Goal: Task Accomplishment & Management: Use online tool/utility

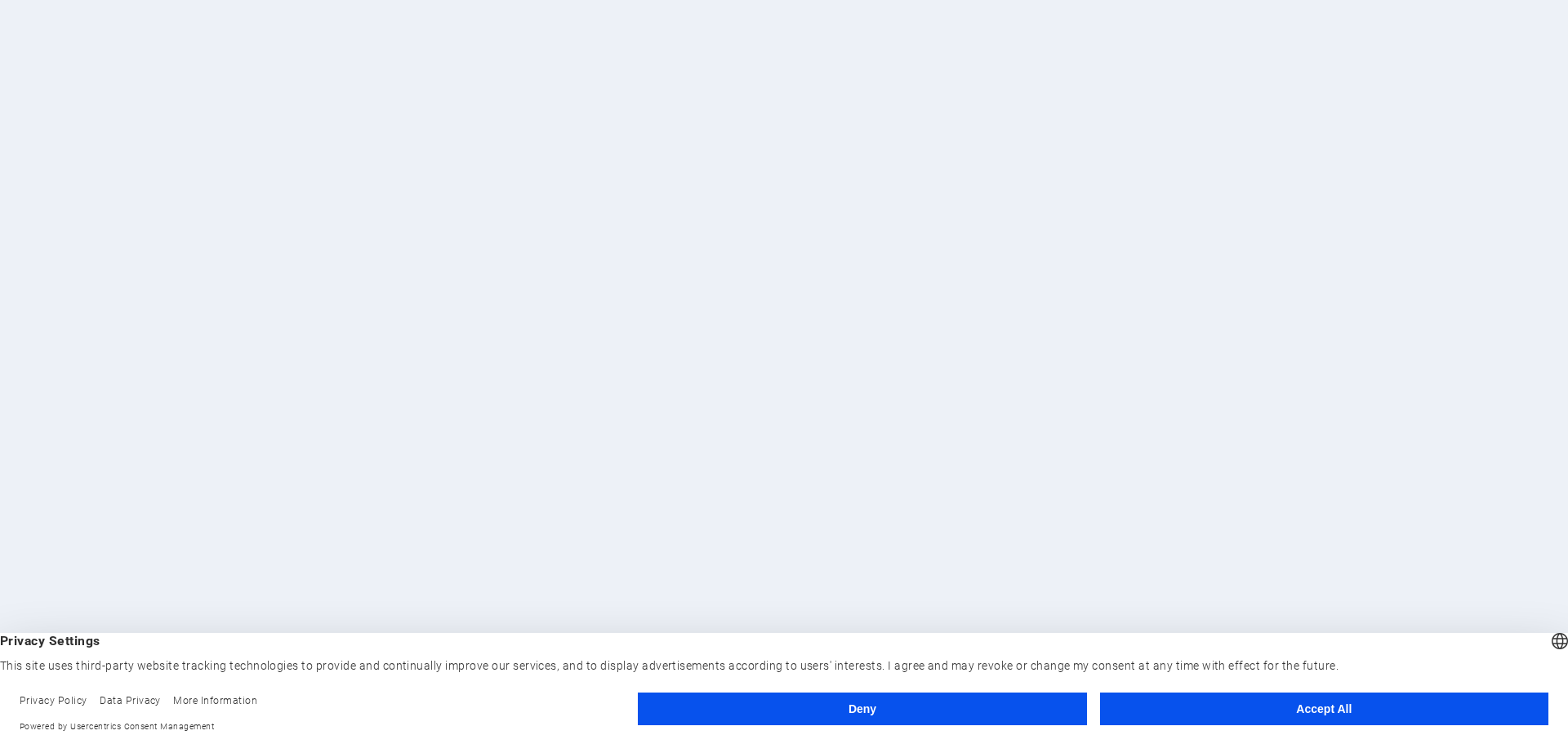
click at [1170, 719] on button "Accept All" at bounding box center [1324, 709] width 448 height 33
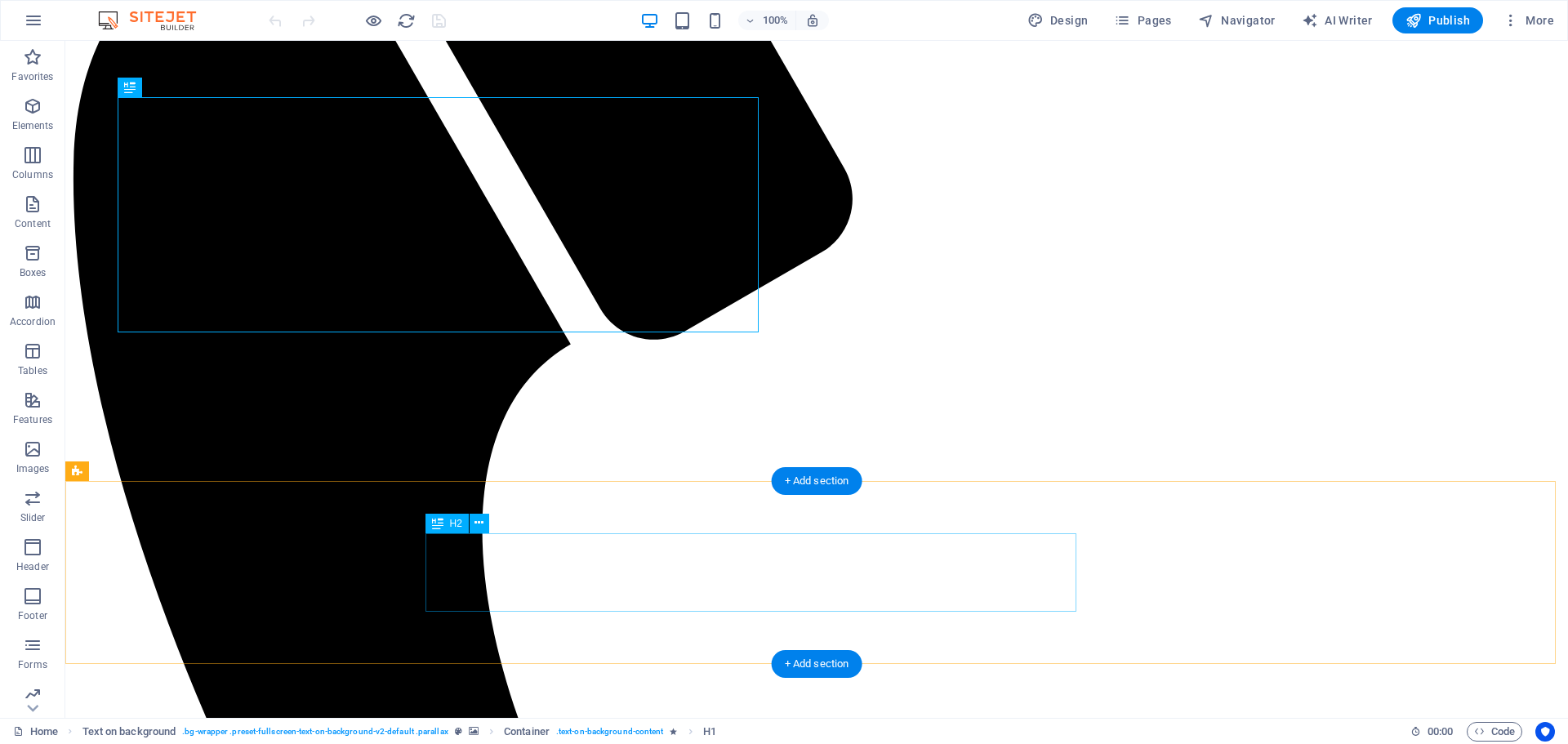
scroll to position [382, 0]
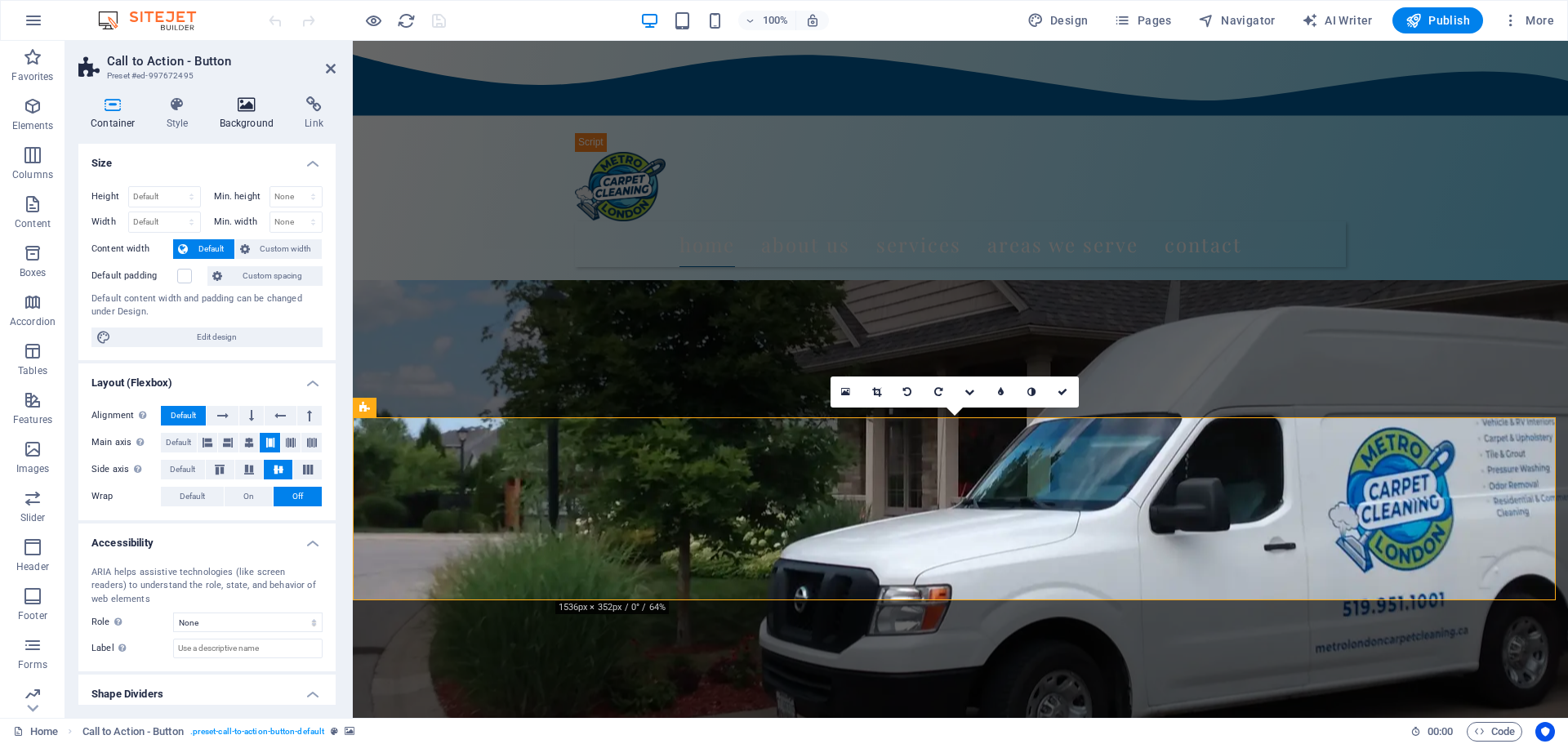
click at [241, 118] on h4 "Background" at bounding box center [250, 113] width 85 height 35
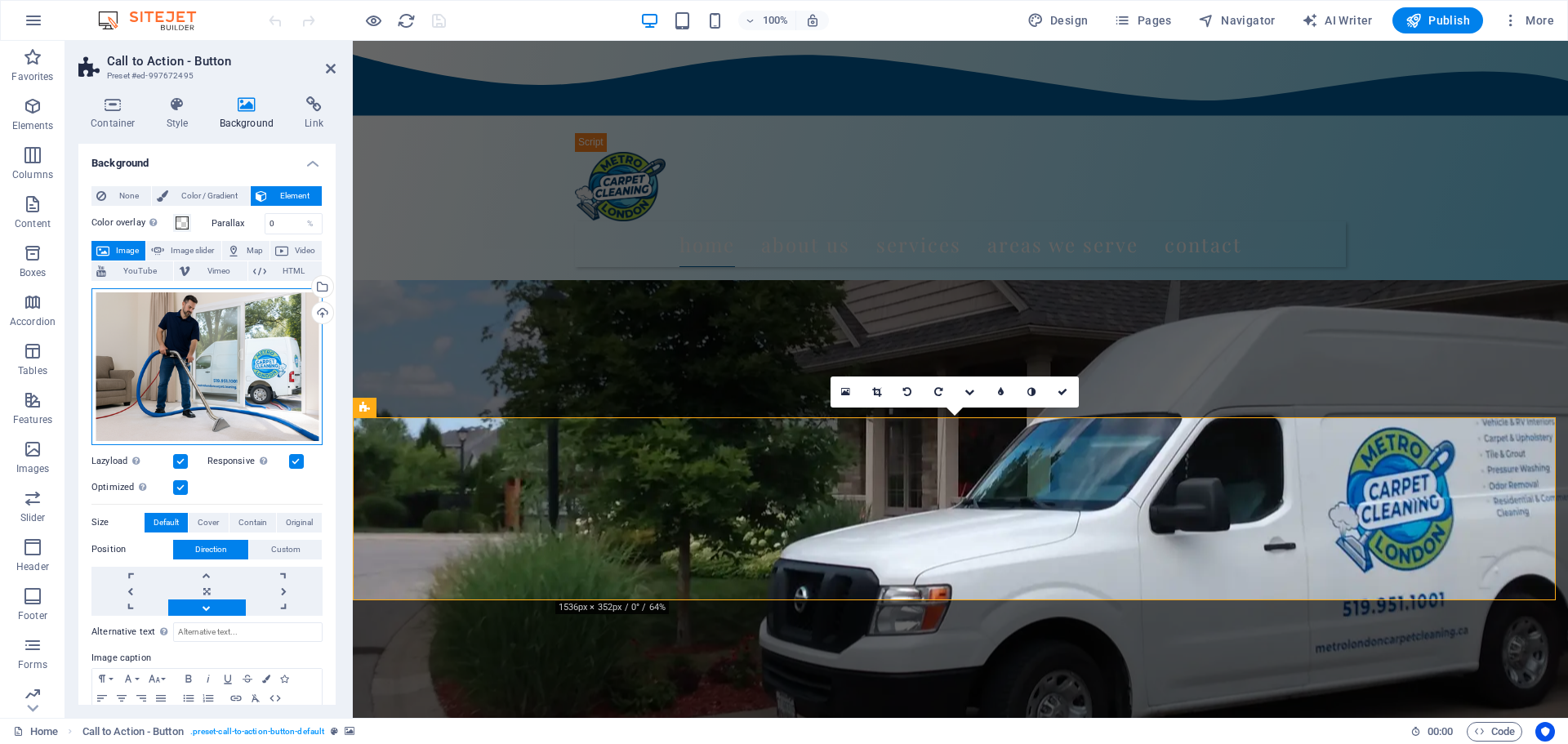
click at [252, 374] on div "Drag files here, click to choose files or select files from Files or our free s…" at bounding box center [206, 366] width 231 height 157
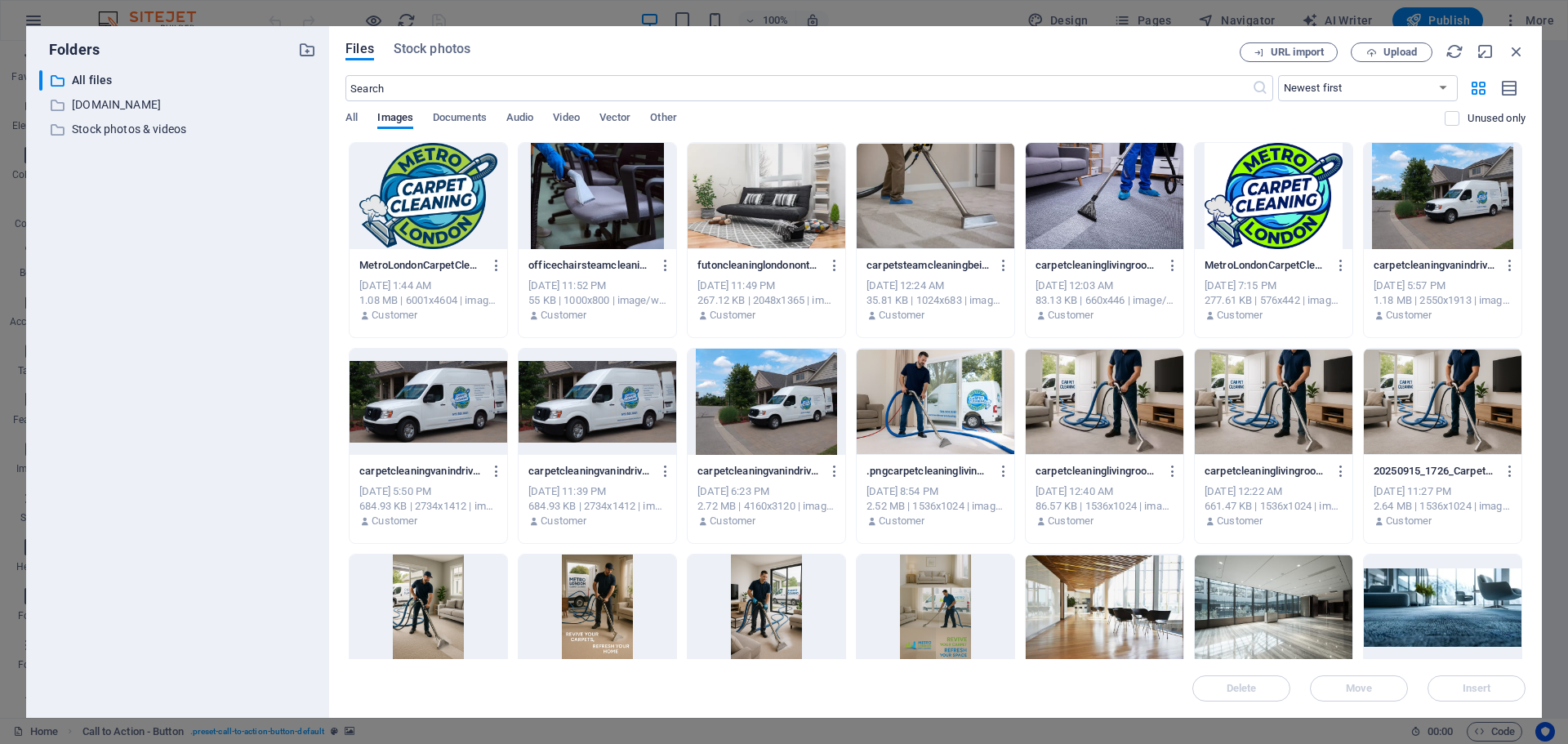
click at [942, 225] on div at bounding box center [936, 196] width 157 height 106
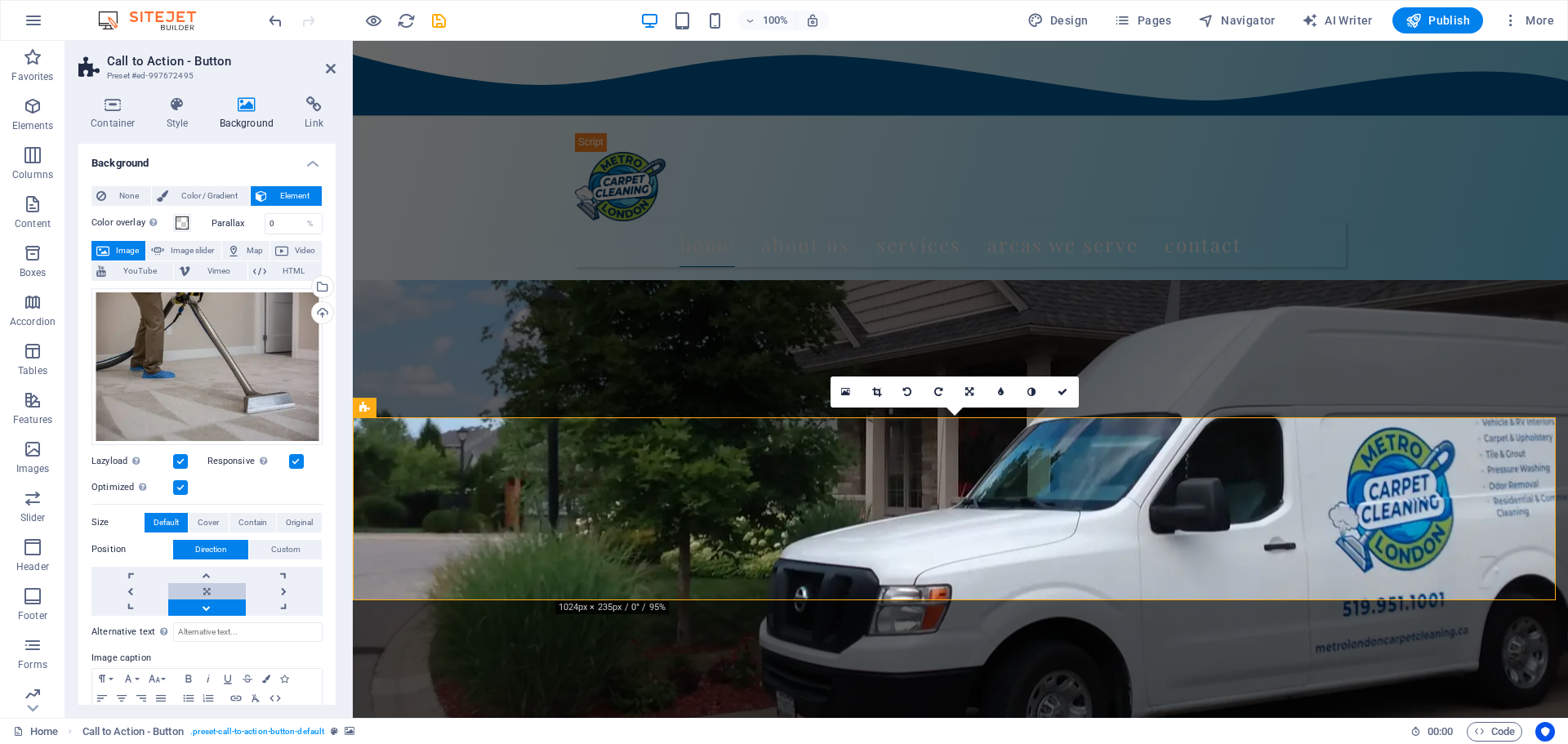
click at [221, 591] on link at bounding box center [206, 591] width 77 height 16
click at [272, 616] on div "Alternative text The alternative text is used by devices that cannot display im…" at bounding box center [206, 688] width 231 height 144
click at [274, 605] on link at bounding box center [284, 608] width 77 height 16
click at [214, 609] on link at bounding box center [206, 608] width 77 height 16
click at [212, 592] on link at bounding box center [206, 591] width 77 height 16
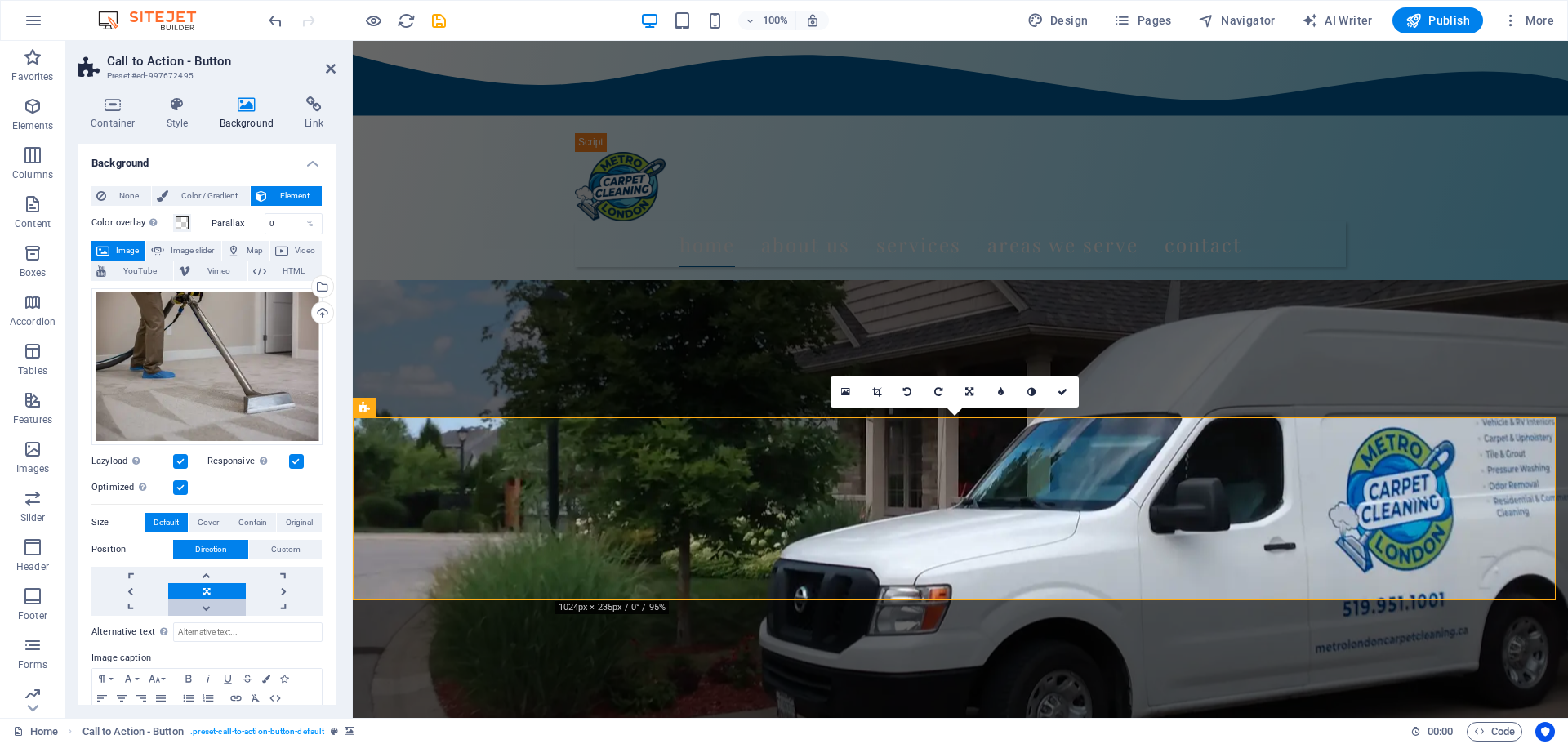
click at [203, 605] on link at bounding box center [206, 608] width 77 height 16
click at [288, 590] on link at bounding box center [284, 591] width 77 height 16
click at [288, 602] on link at bounding box center [284, 608] width 77 height 16
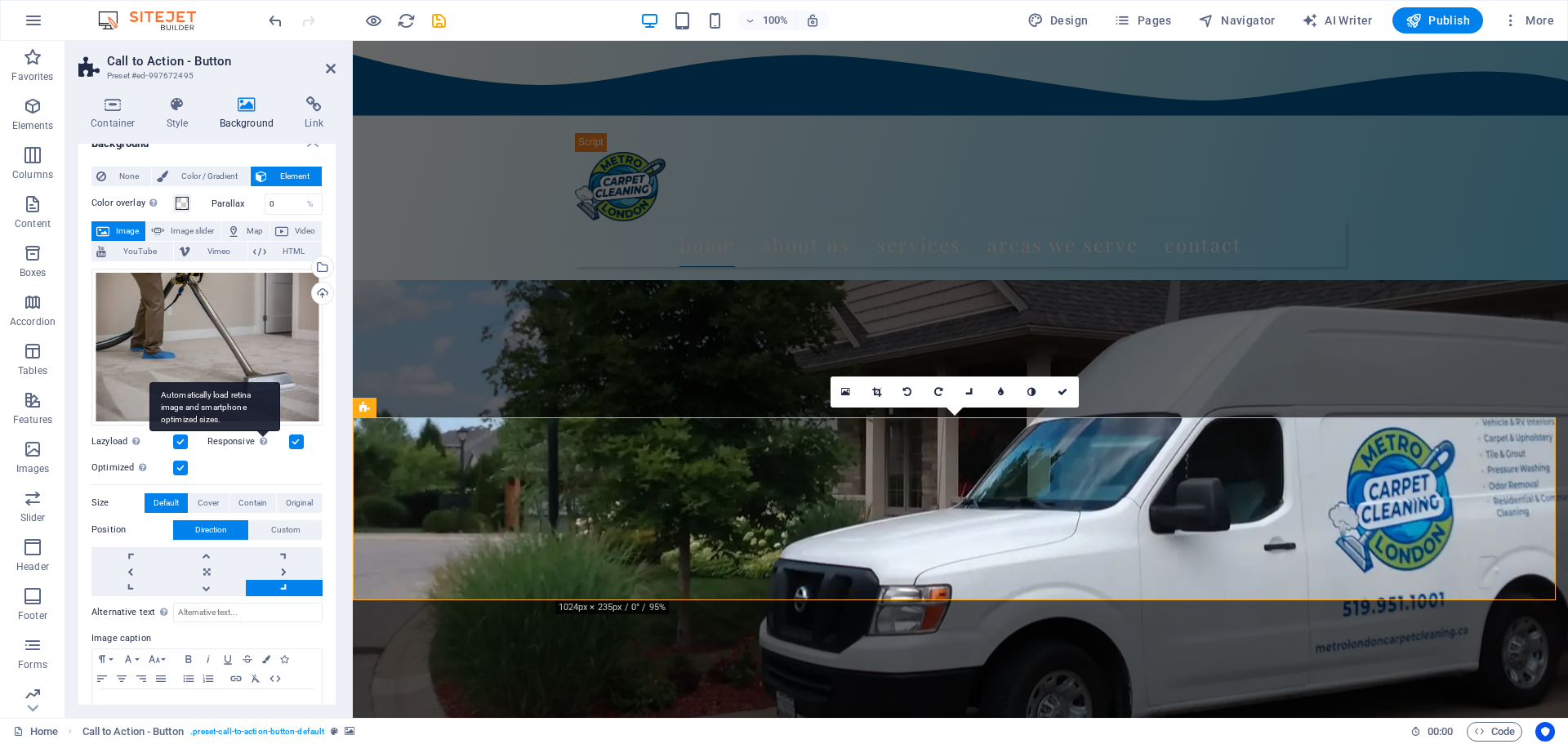
scroll to position [0, 0]
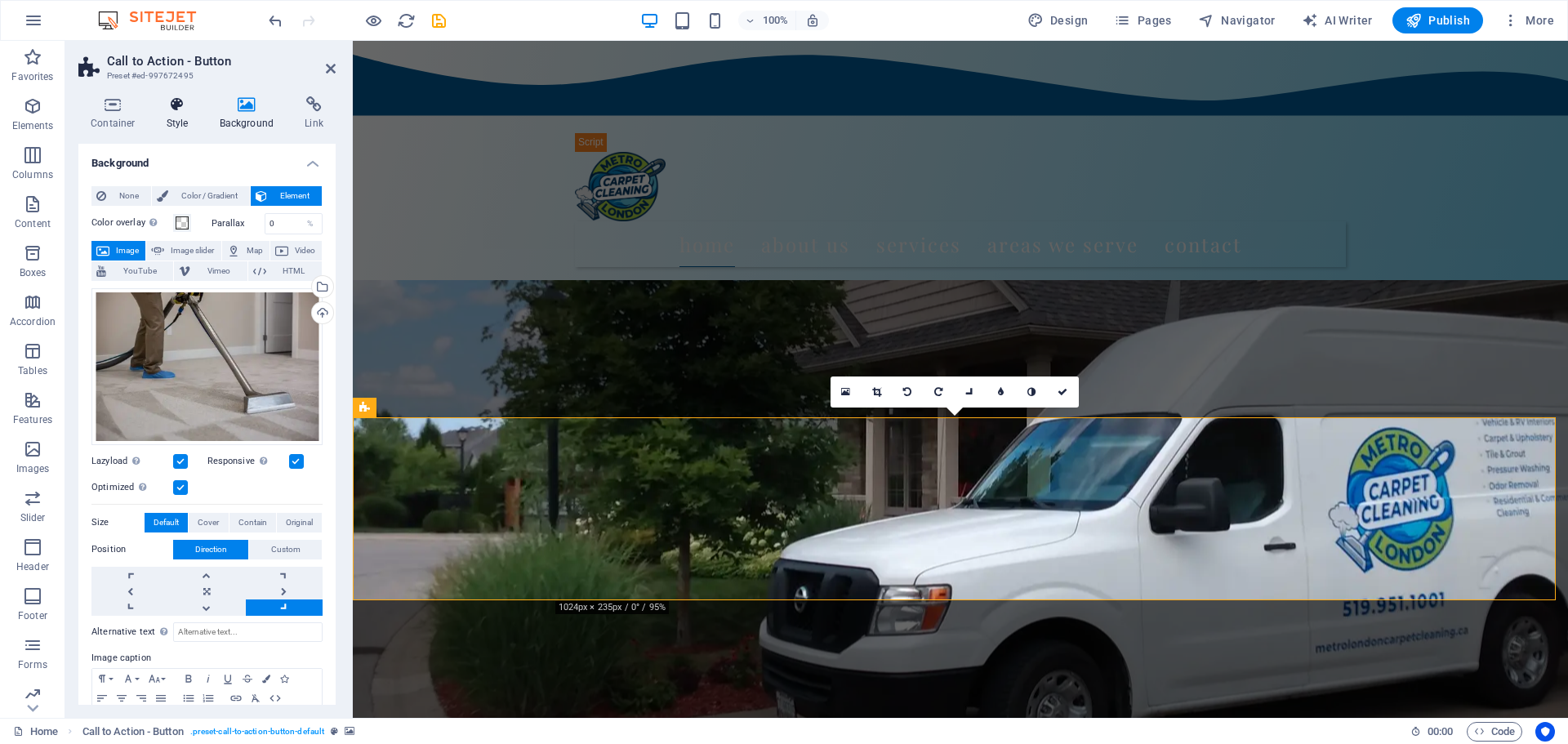
click at [179, 125] on h4 "Style" at bounding box center [180, 113] width 53 height 35
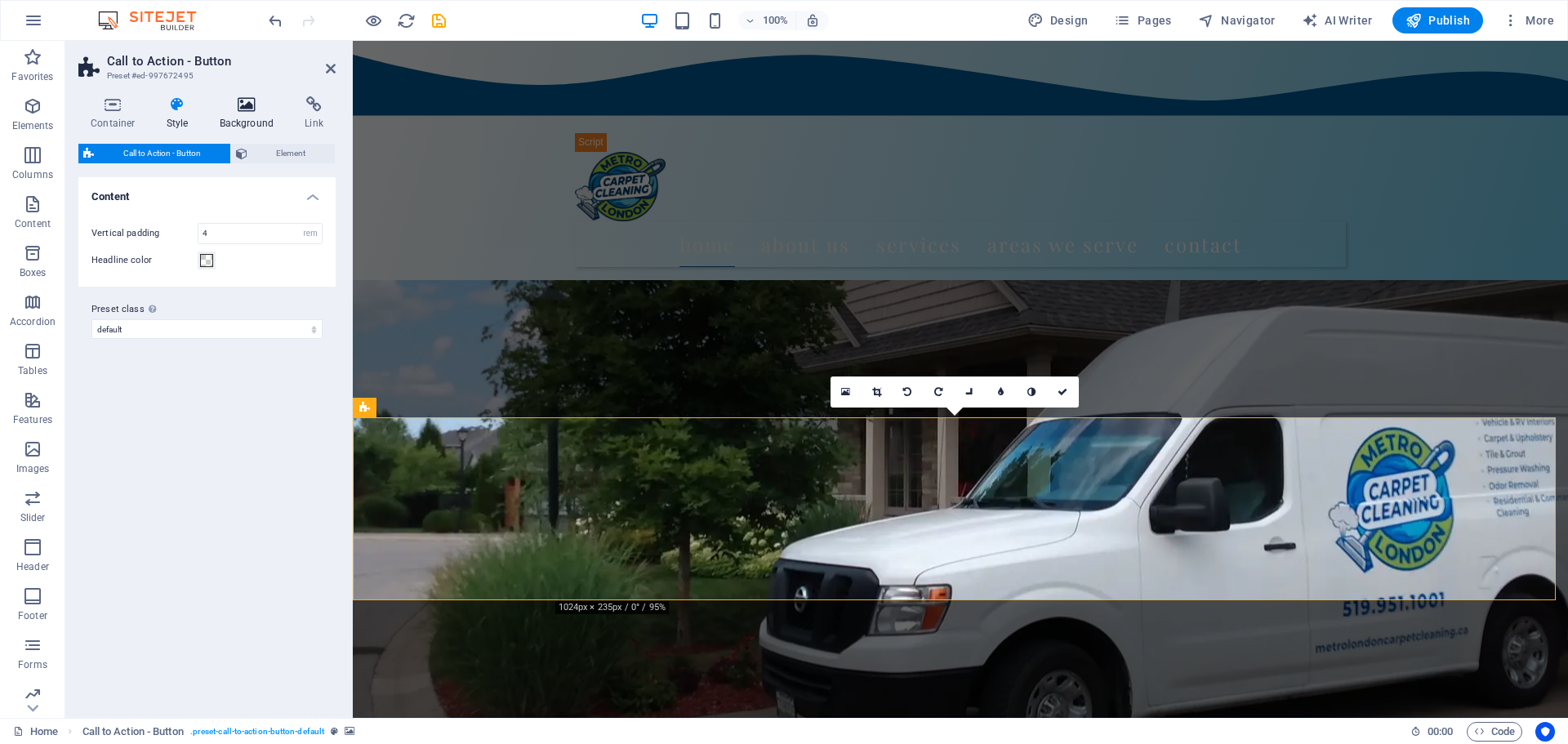
click at [237, 114] on h4 "Background" at bounding box center [250, 113] width 85 height 35
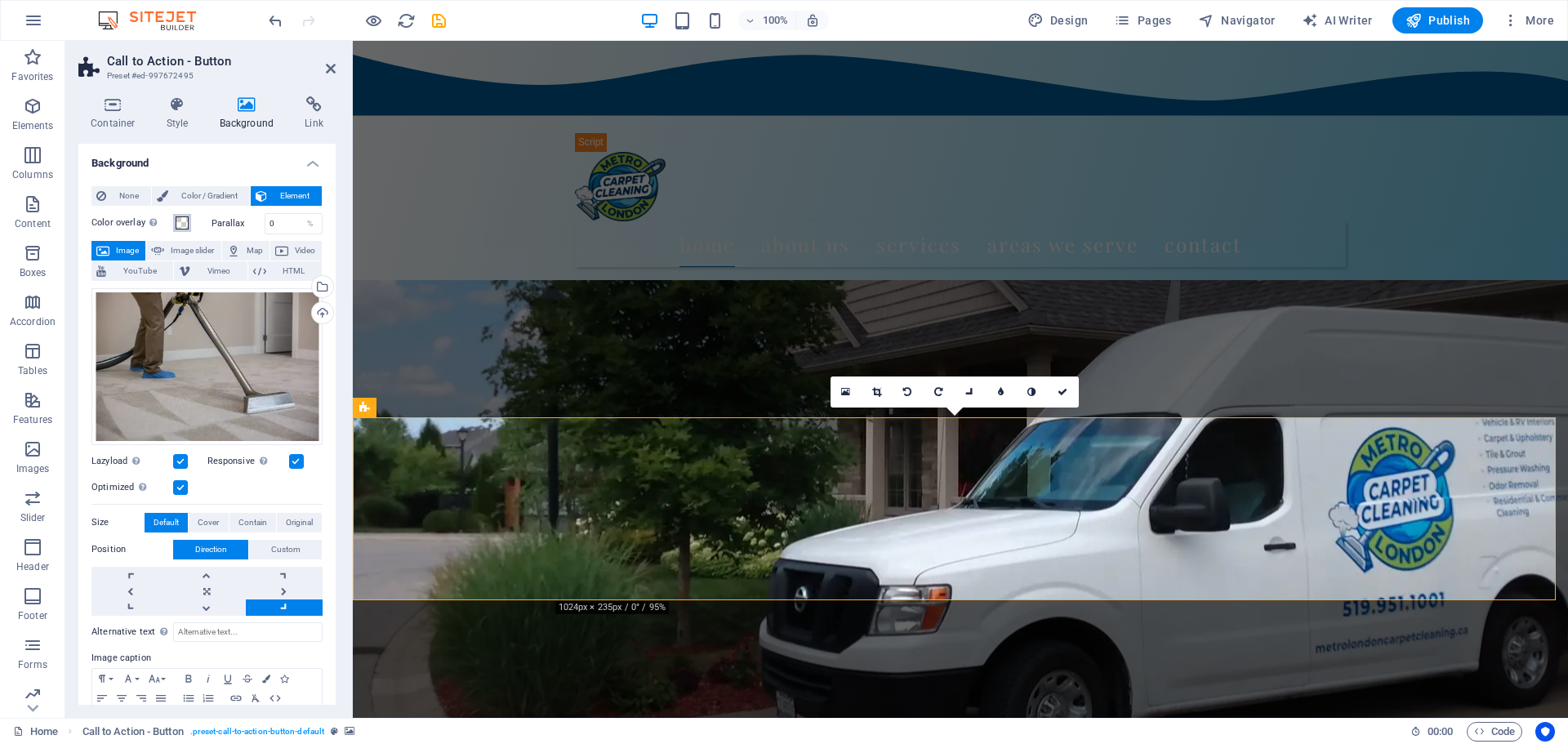
click at [184, 218] on span at bounding box center [182, 223] width 13 height 13
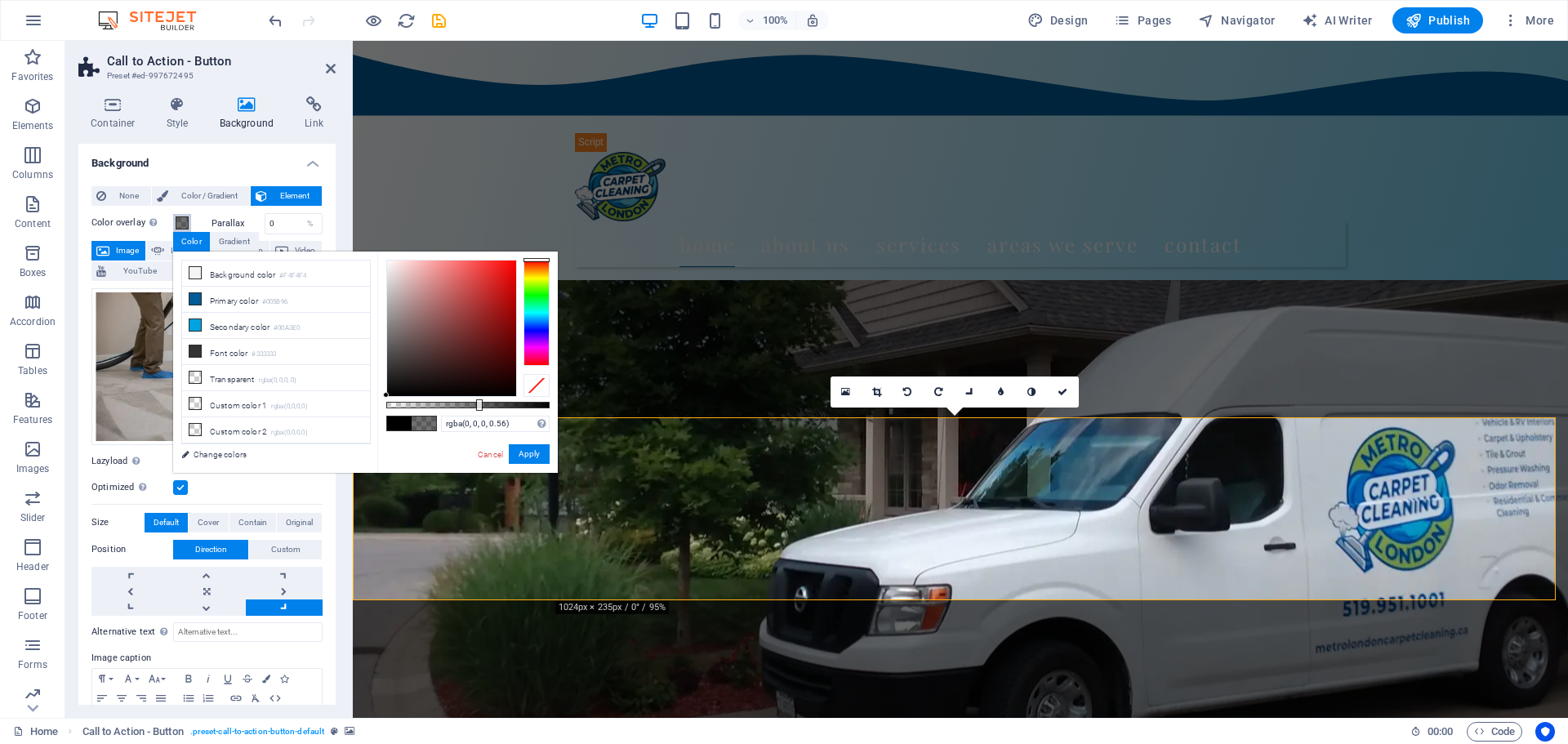
drag, startPoint x: 548, startPoint y: 405, endPoint x: 478, endPoint y: 404, distance: 70.0
click at [478, 404] on div at bounding box center [480, 405] width 7 height 12
click at [201, 322] on icon at bounding box center [195, 325] width 12 height 12
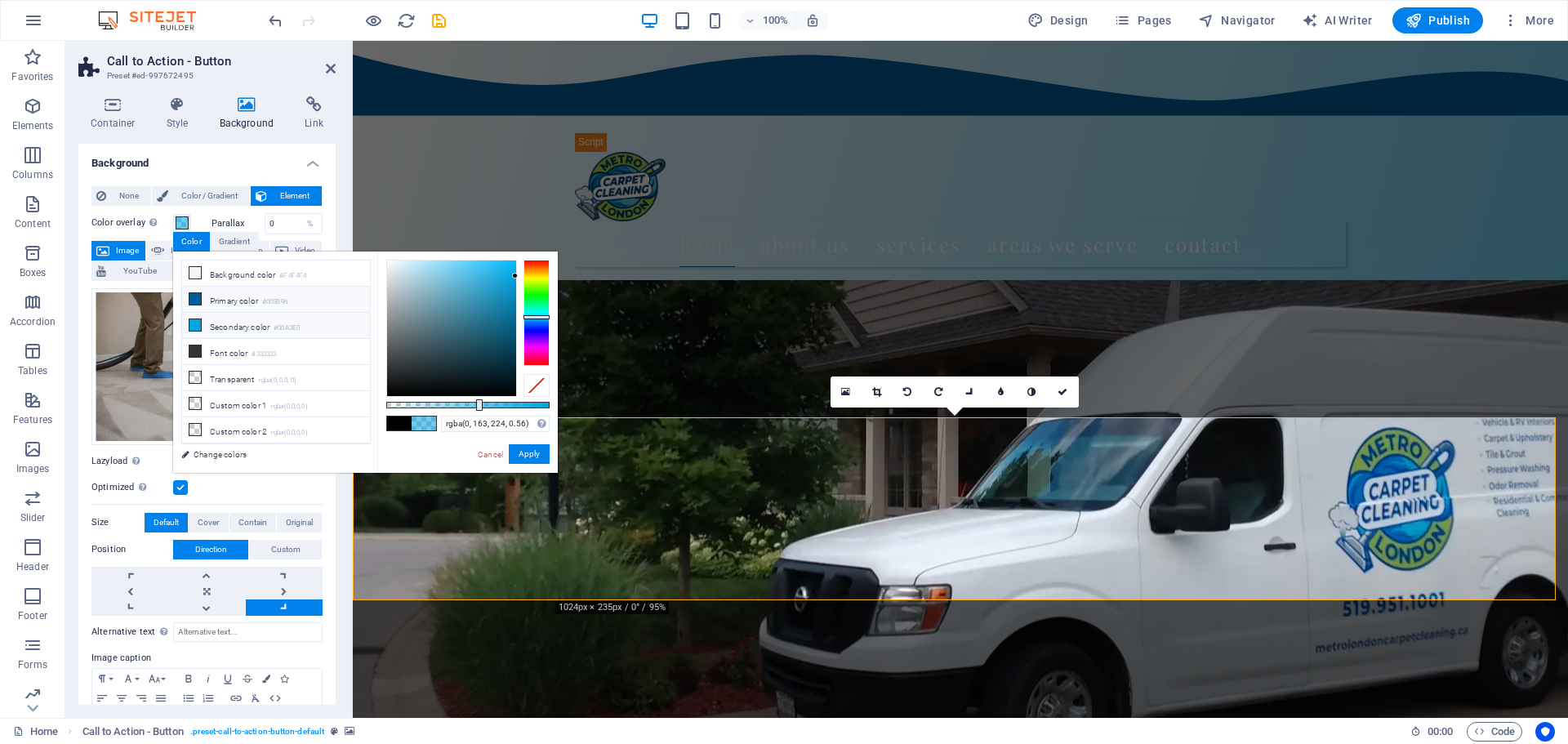
click at [201, 298] on span at bounding box center [195, 299] width 13 height 13
drag, startPoint x: 478, startPoint y: 400, endPoint x: 462, endPoint y: 407, distance: 17.5
click at [462, 407] on div at bounding box center [464, 405] width 7 height 12
click at [135, 353] on div "Drag files here, click to choose files or select files from Files or our free s…" at bounding box center [206, 366] width 231 height 157
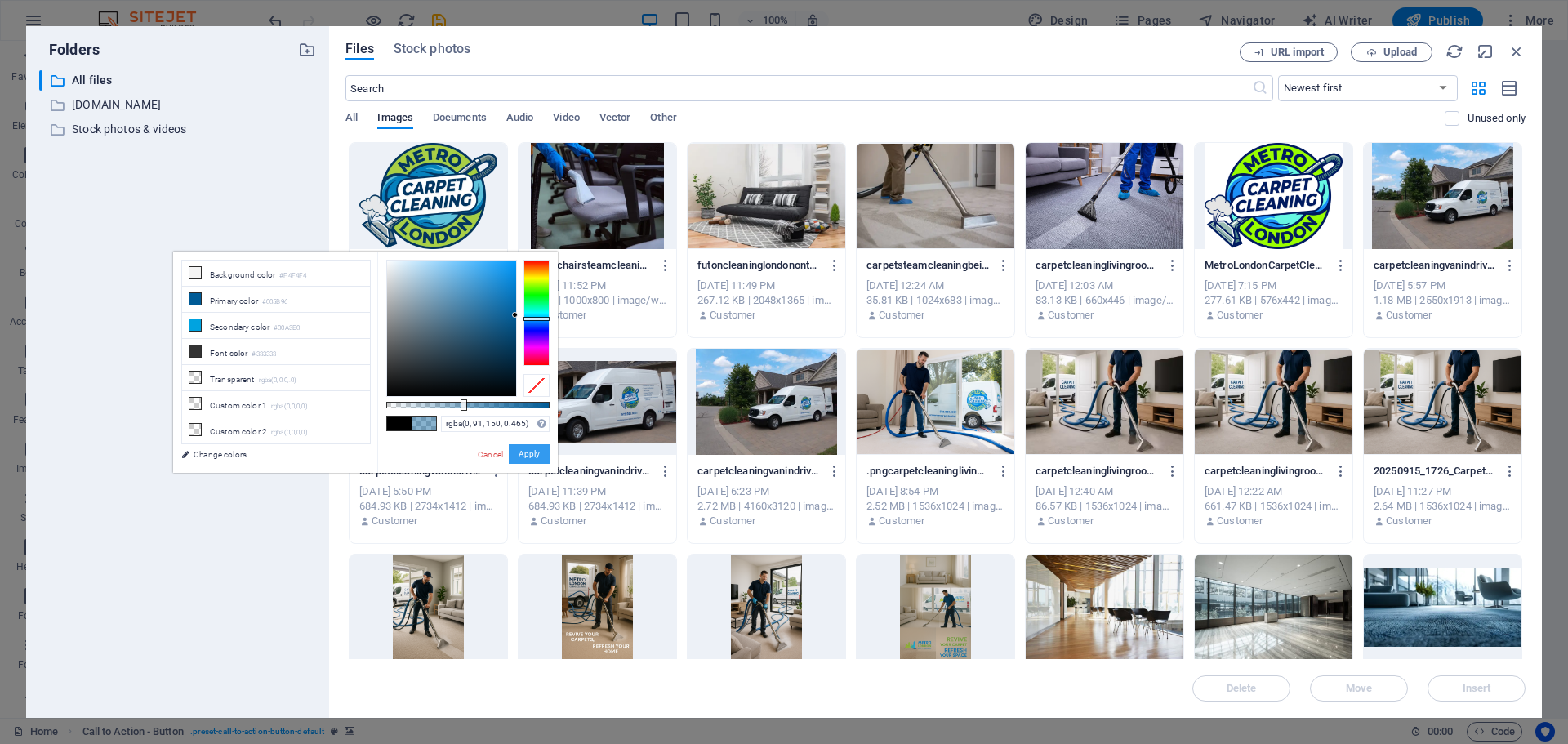
click at [520, 449] on button "Apply" at bounding box center [529, 454] width 41 height 19
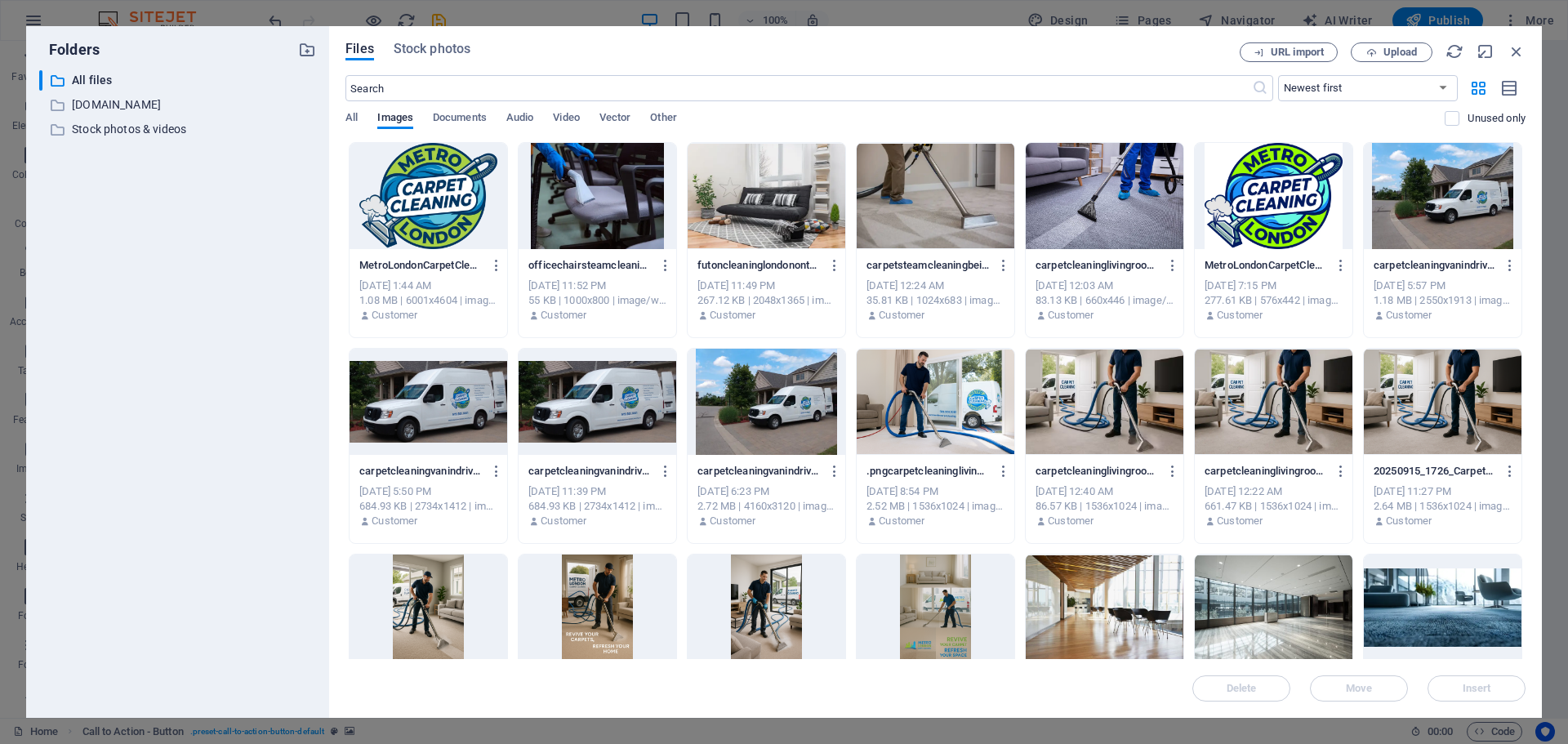
click at [1300, 423] on div at bounding box center [1274, 401] width 157 height 106
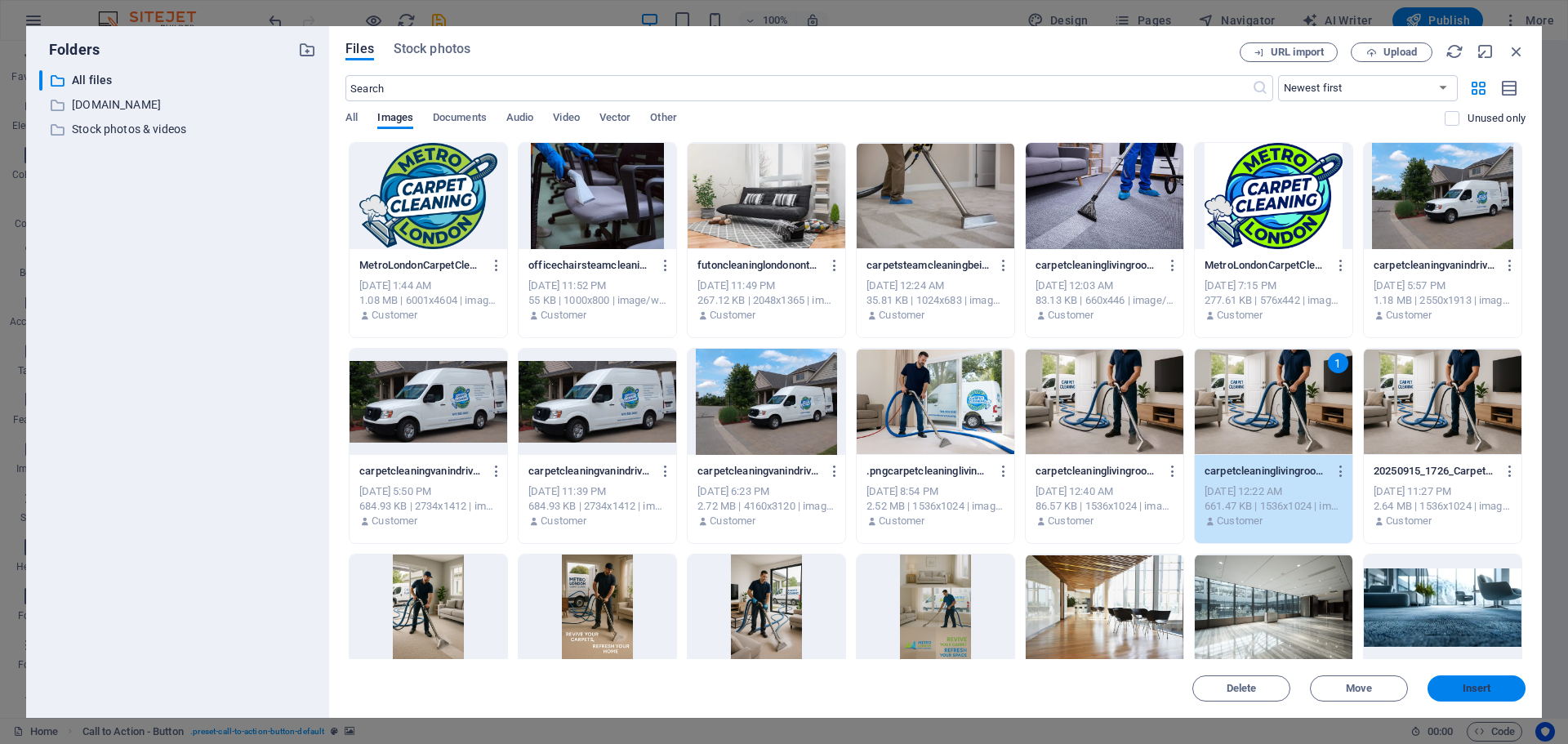
click at [1472, 686] on span "Insert" at bounding box center [1477, 689] width 29 height 10
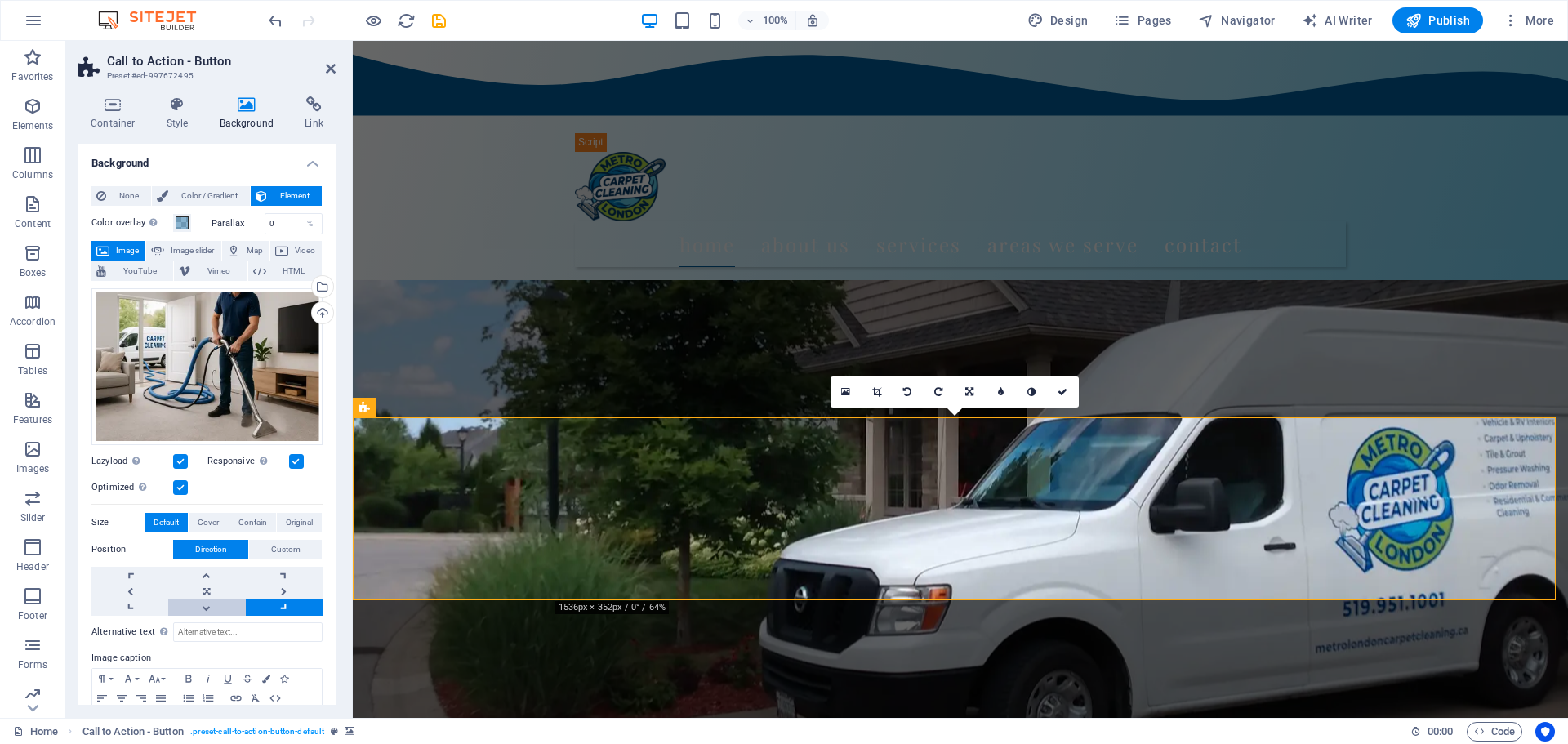
click at [217, 607] on link at bounding box center [206, 608] width 77 height 16
click at [211, 574] on link at bounding box center [206, 575] width 77 height 16
click at [201, 588] on link at bounding box center [206, 591] width 77 height 16
click at [194, 603] on link at bounding box center [206, 608] width 77 height 16
click at [328, 69] on icon at bounding box center [331, 68] width 10 height 13
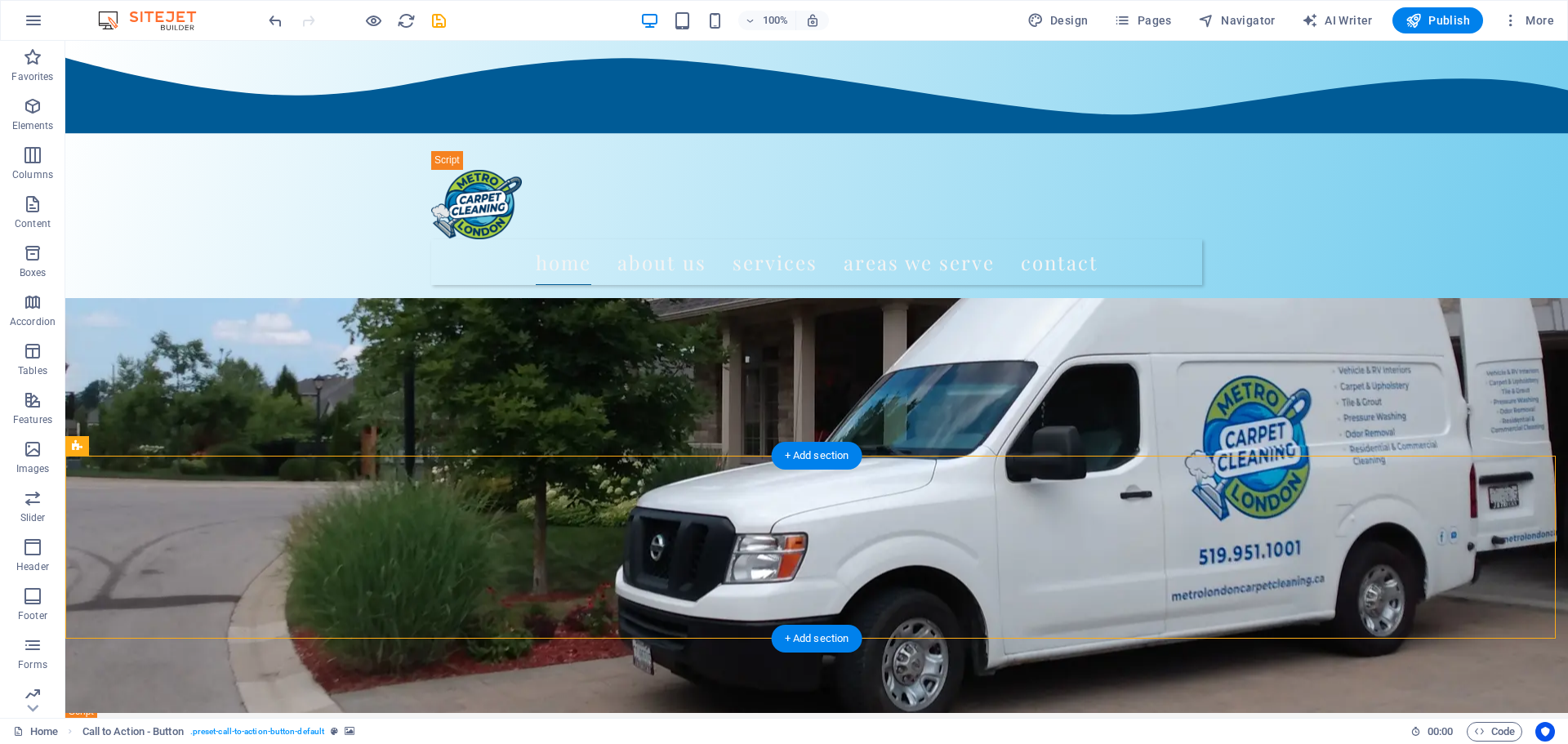
scroll to position [327, 0]
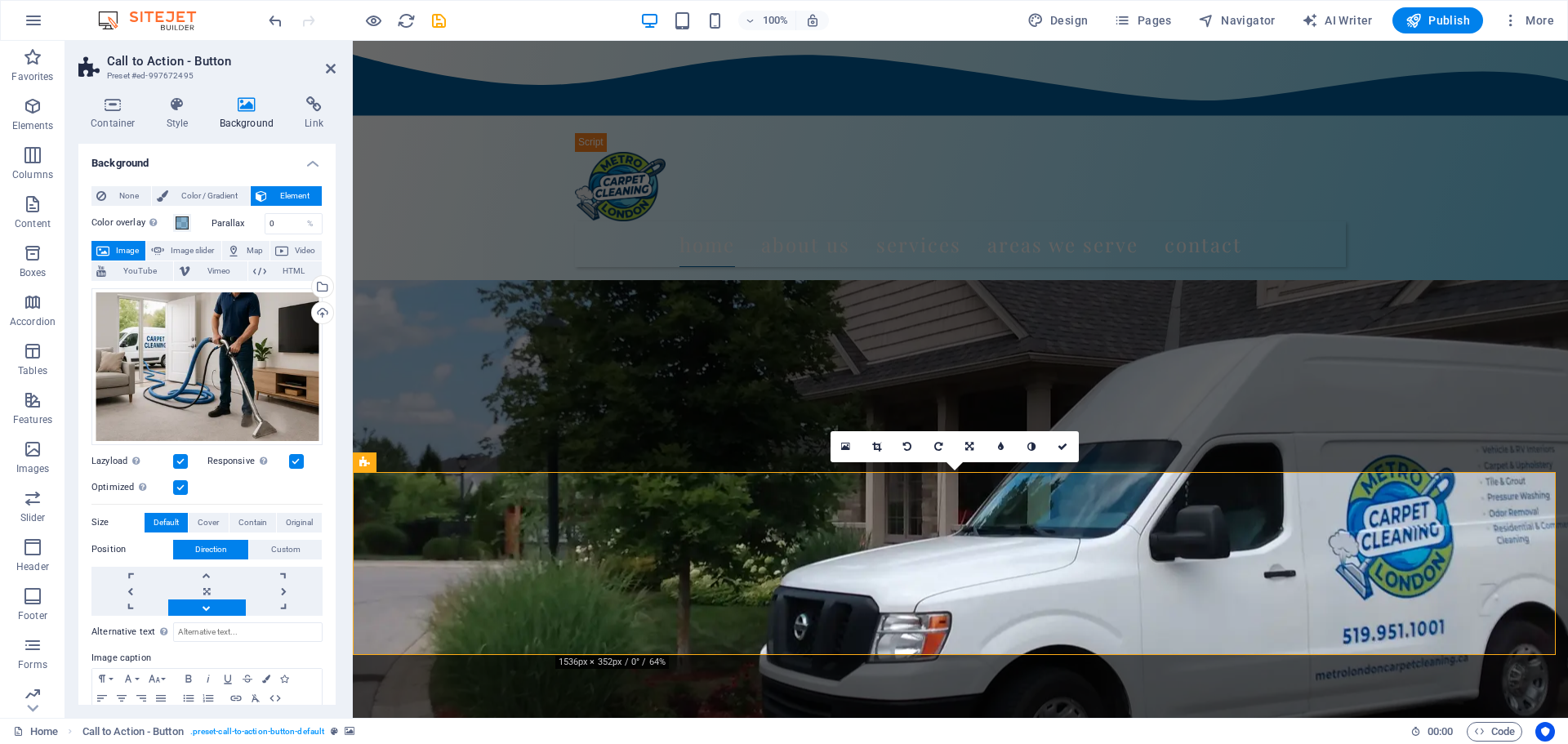
click at [185, 224] on span at bounding box center [182, 223] width 13 height 13
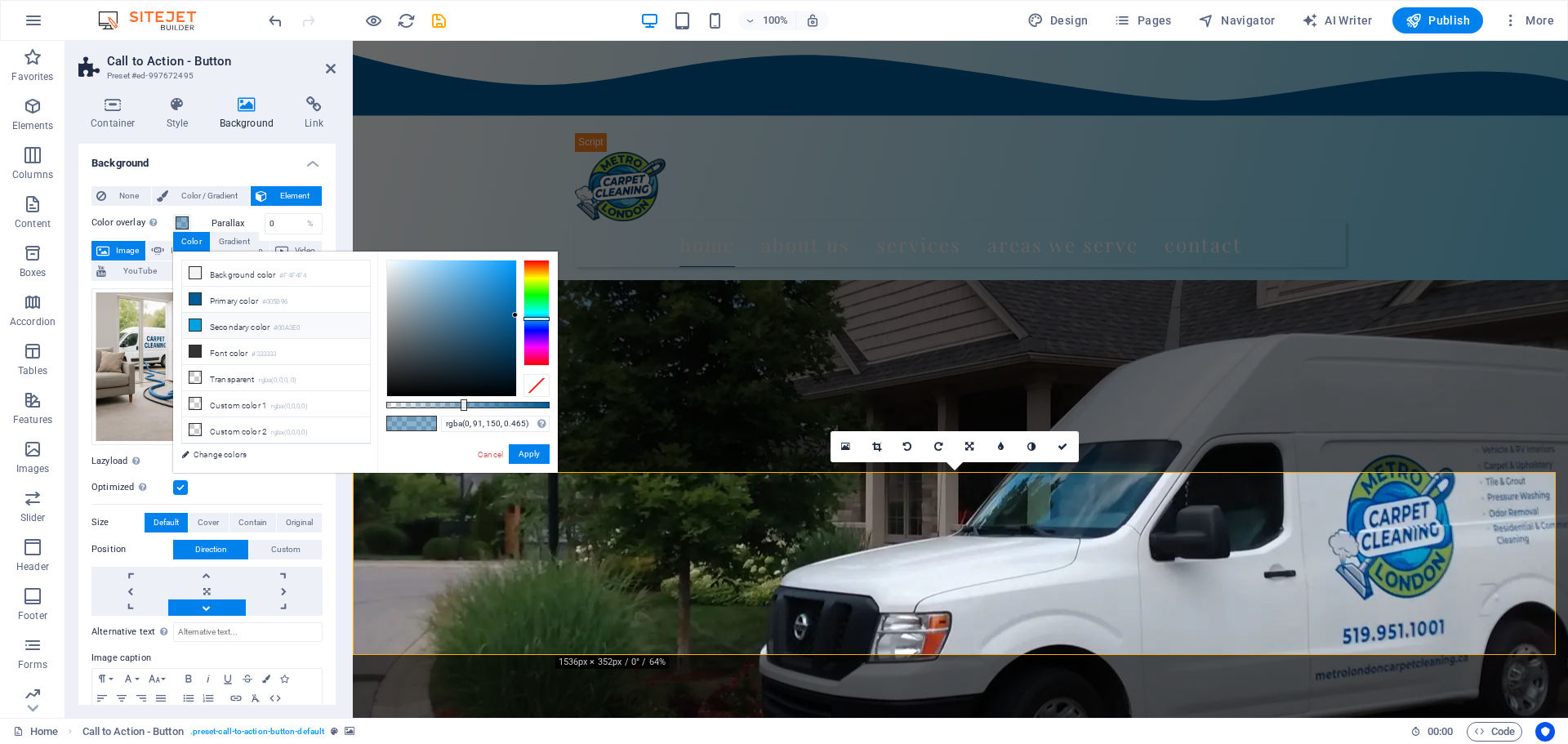
click at [195, 322] on icon at bounding box center [195, 325] width 12 height 12
drag, startPoint x: 459, startPoint y: 405, endPoint x: 468, endPoint y: 411, distance: 10.8
click at [468, 411] on div "rgba(0, 163, 224, 0.5) Supported formats #0852ed rgb(8, 82, 237) rgba(8, 82, 23…" at bounding box center [467, 481] width 180 height 459
click at [194, 299] on icon at bounding box center [195, 300] width 12 height 12
type input "rgba(0, 91, 150, 0.62)"
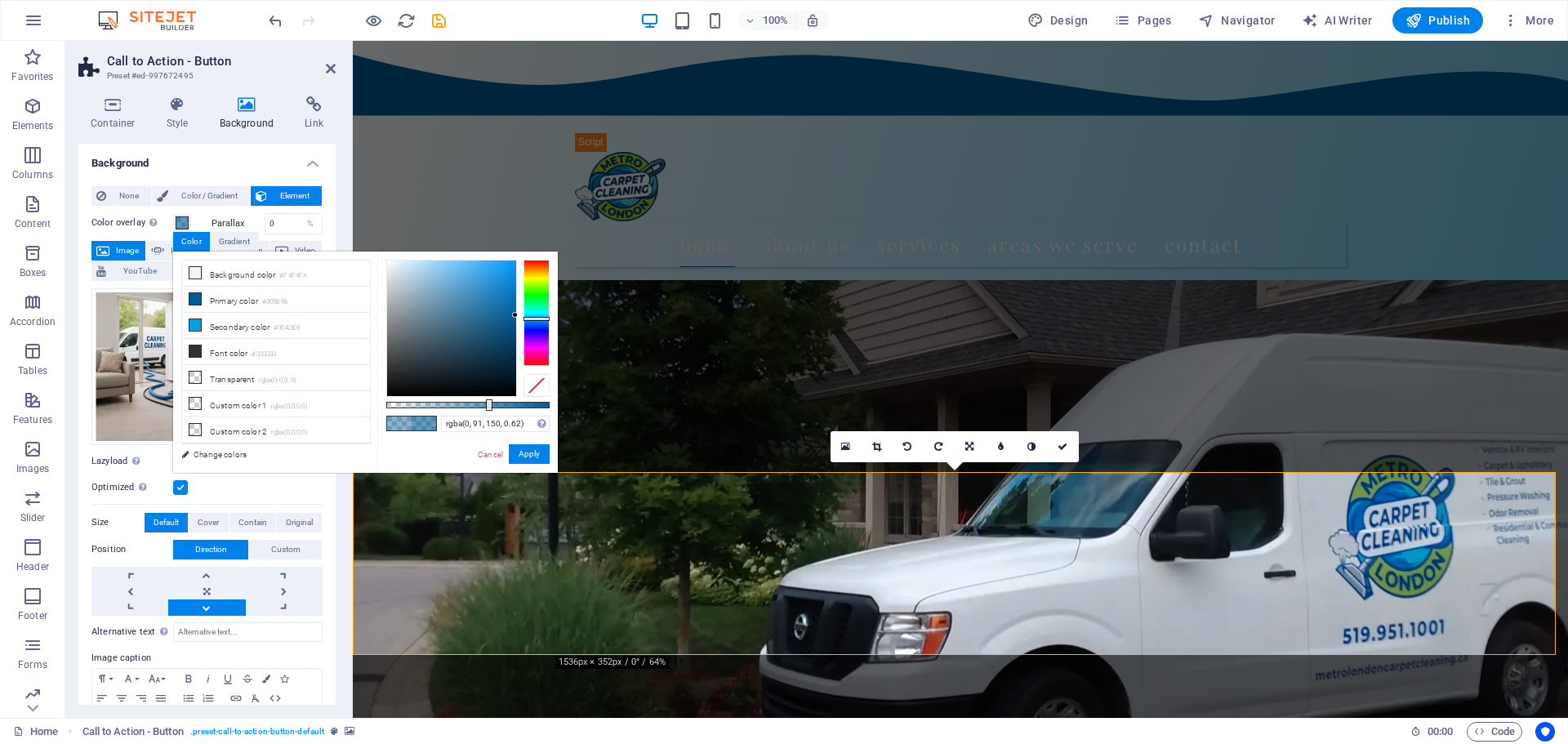
drag, startPoint x: 471, startPoint y: 399, endPoint x: 487, endPoint y: 406, distance: 17.5
click at [487, 406] on div at bounding box center [489, 405] width 7 height 12
click at [522, 456] on button "Apply" at bounding box center [529, 454] width 41 height 19
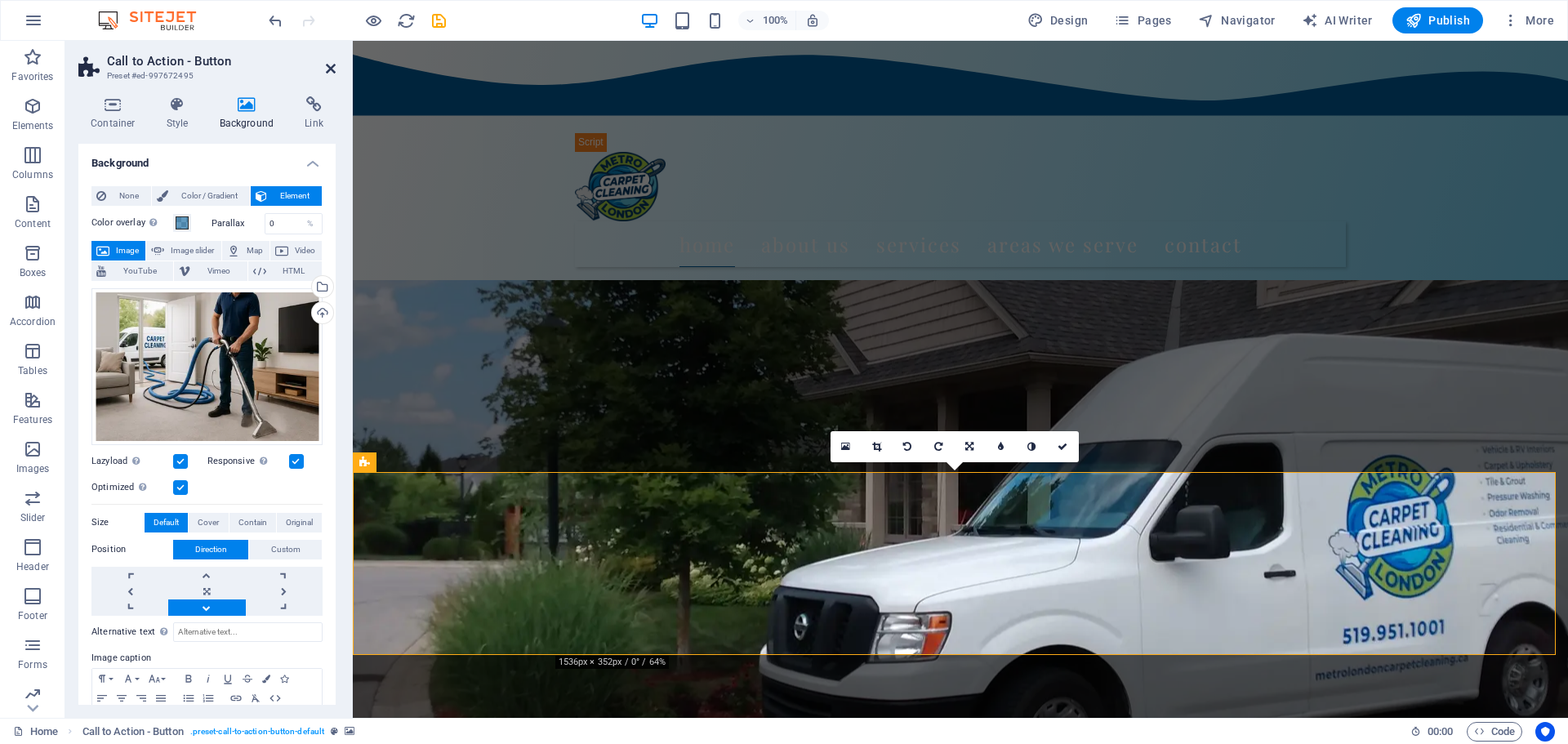
click at [331, 71] on icon at bounding box center [331, 68] width 10 height 13
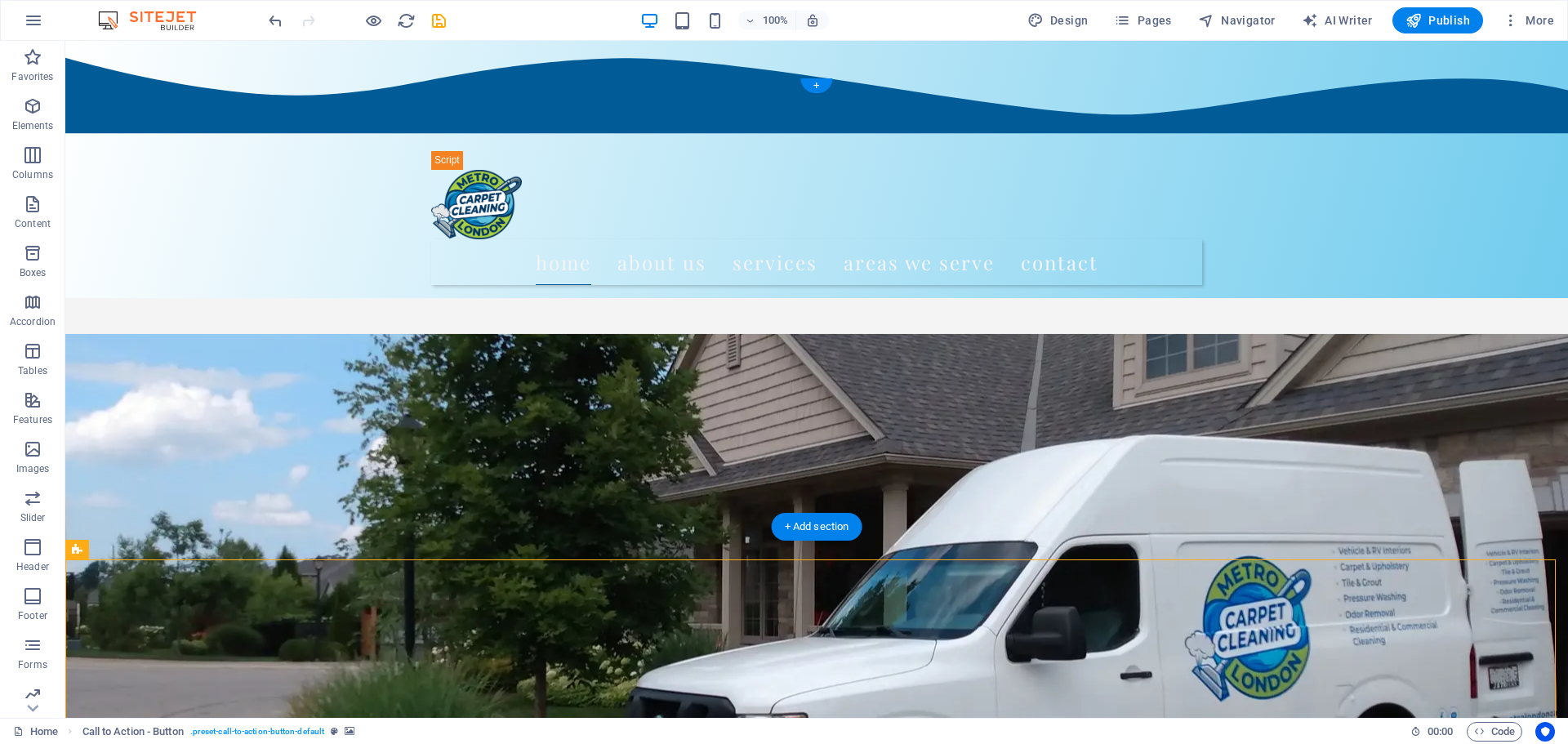
scroll to position [223, 0]
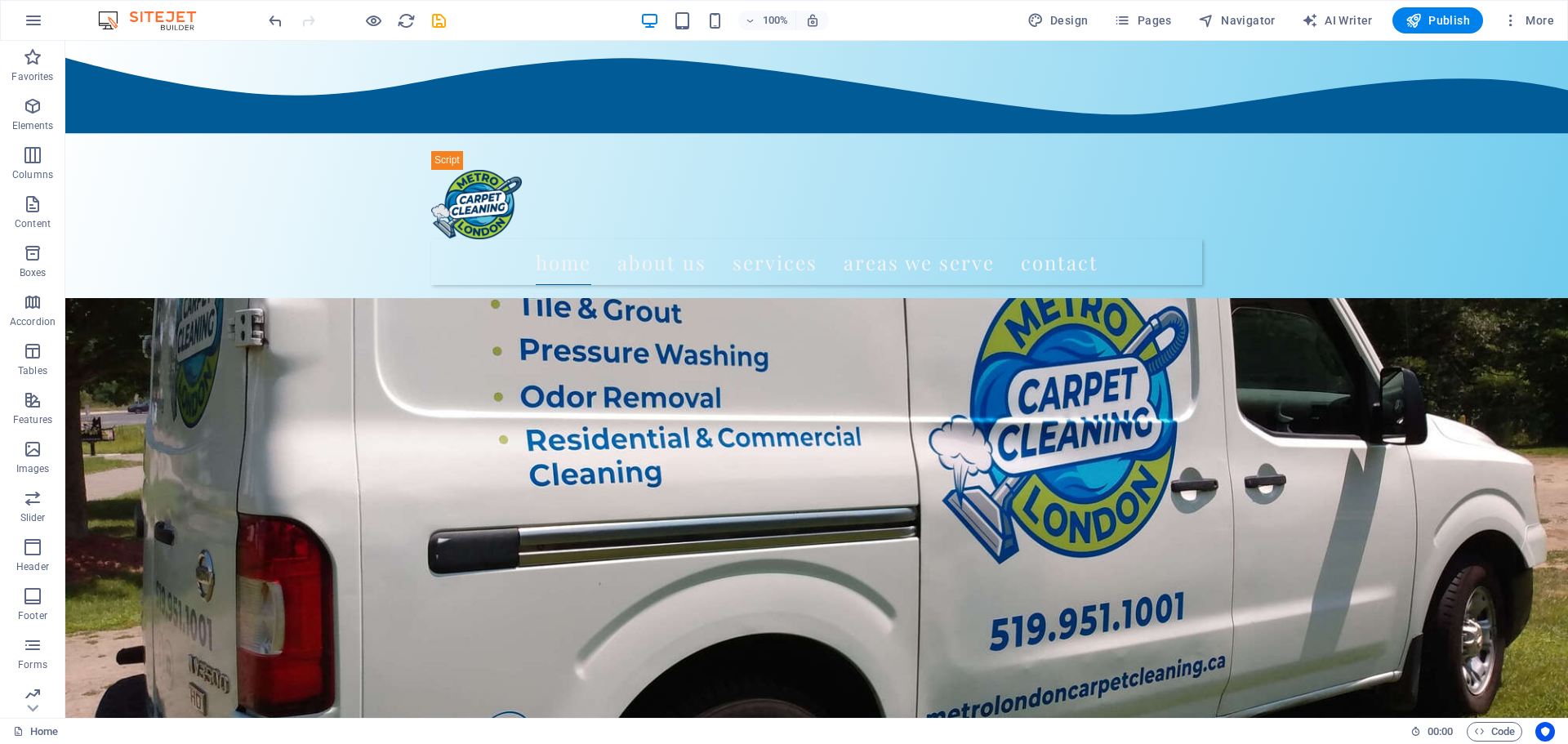
scroll to position [0, 0]
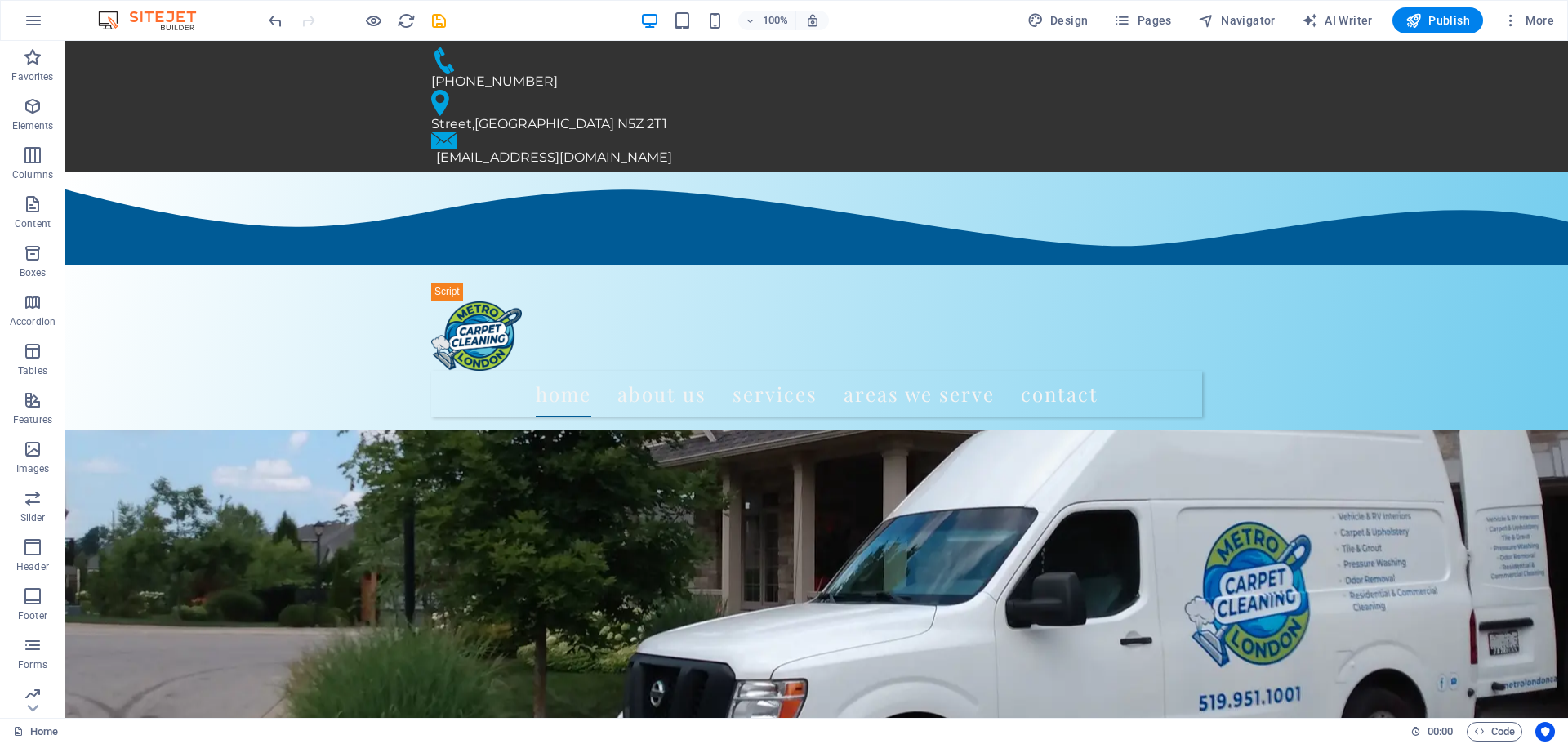
drag, startPoint x: 1562, startPoint y: 147, endPoint x: 1620, endPoint y: 76, distance: 91.7
click at [443, 23] on icon "save" at bounding box center [439, 21] width 19 height 19
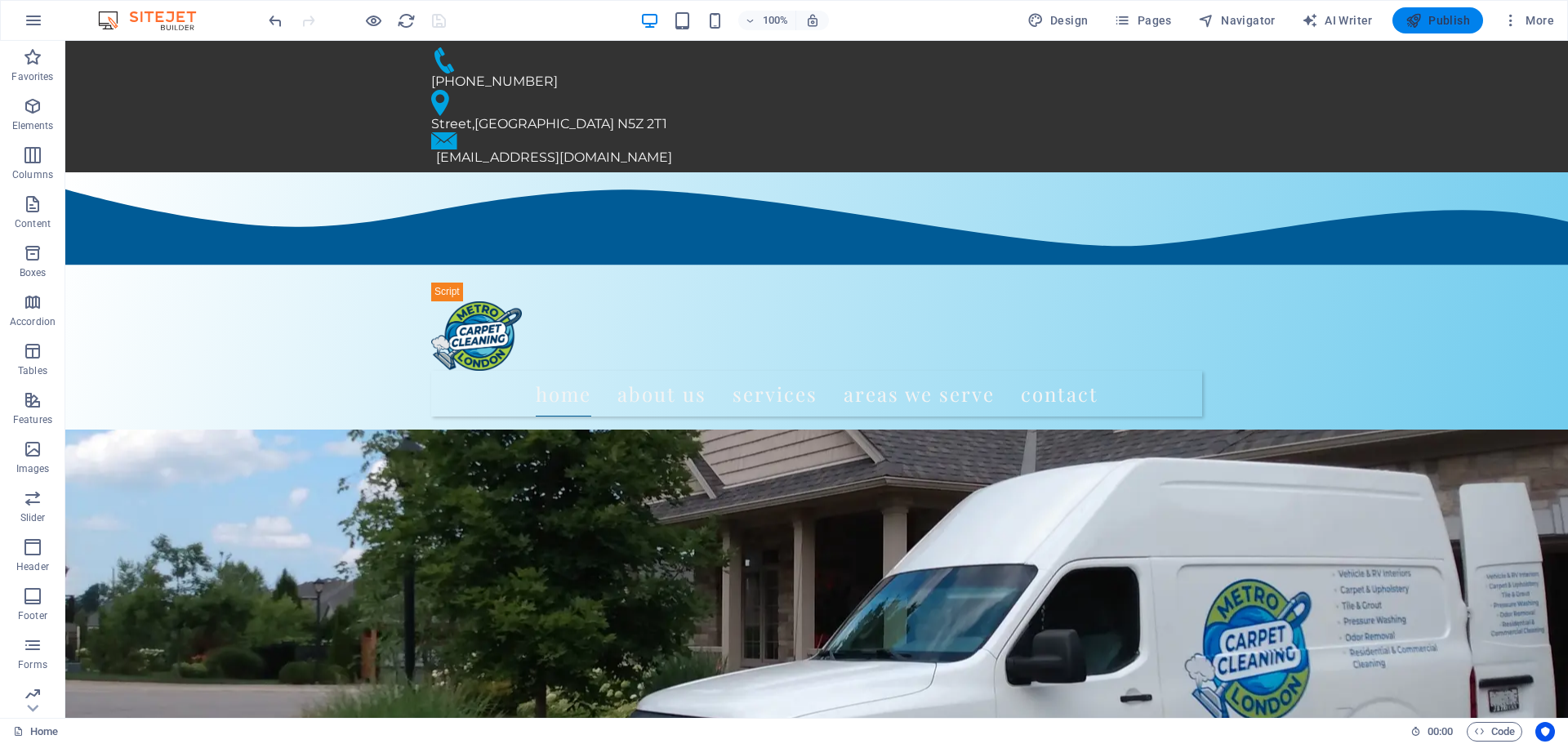
click at [1433, 19] on span "Publish" at bounding box center [1438, 19] width 64 height 16
